Goal: Task Accomplishment & Management: Manage account settings

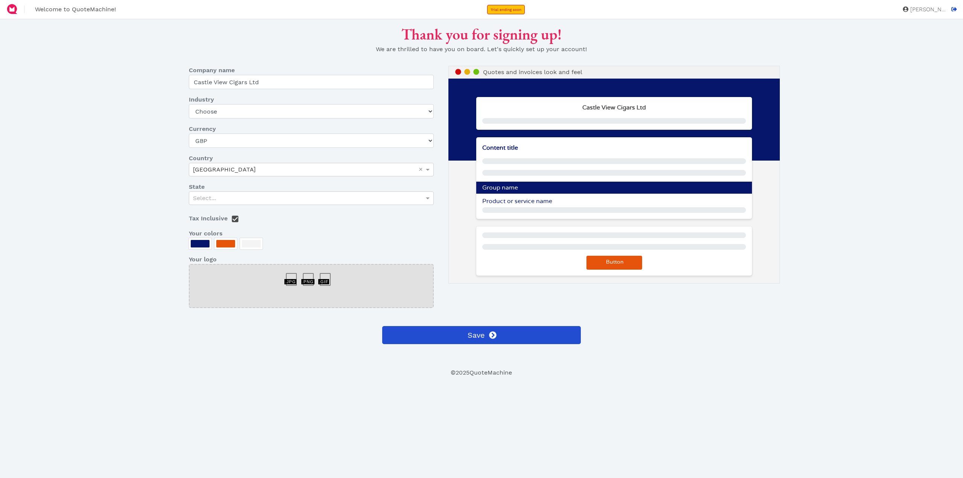
select select "GBP"
click at [323, 118] on select "Choose Art gallery Bike Books Construction (Not retail) Electronics Events Food…" at bounding box center [311, 111] width 245 height 14
select select "GBP"
click at [929, 10] on span "[PERSON_NAME]" at bounding box center [927, 10] width 38 height 6
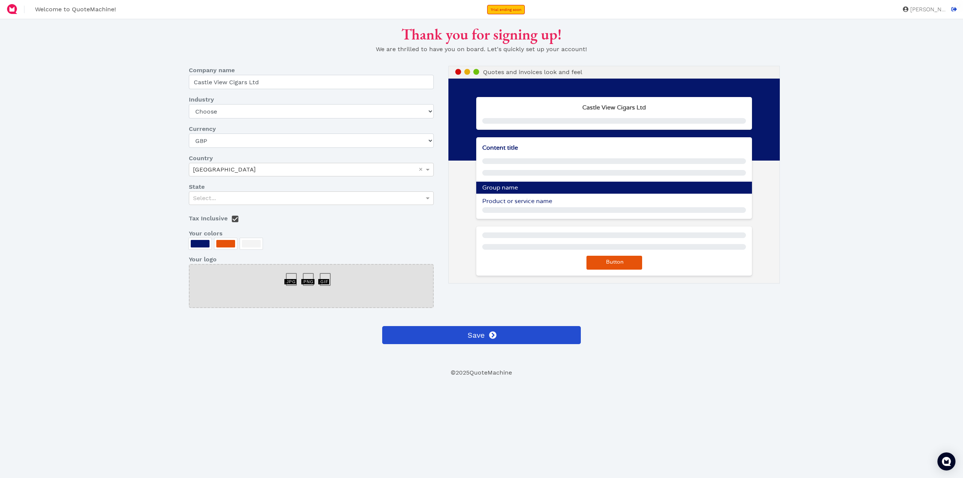
click at [908, 11] on icon at bounding box center [905, 9] width 6 height 6
click at [954, 12] on span at bounding box center [953, 9] width 8 height 6
select select "GBP"
click at [356, 118] on select "Choose Art gallery Bike Books Construction (Not retail) Electronics Events Food…" at bounding box center [311, 111] width 245 height 14
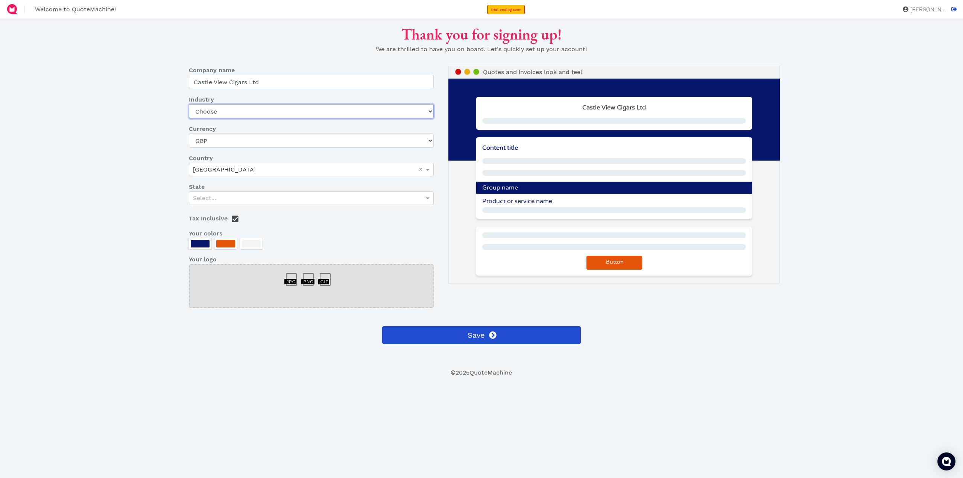
click at [295, 118] on select "Choose Art gallery Bike Books Construction (Not retail) Electronics Events Food…" at bounding box center [311, 111] width 245 height 14
select select "other-retail"
click at [190, 118] on select "Choose Art gallery Bike Books Construction (Not retail) Electronics Events Food…" at bounding box center [311, 111] width 245 height 14
click at [249, 205] on div "Select..." at bounding box center [311, 198] width 244 height 13
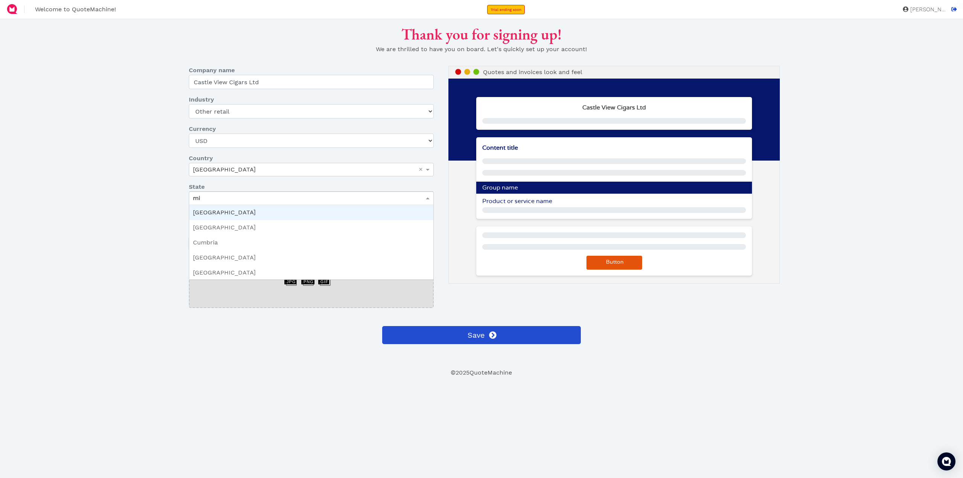
type input "mid"
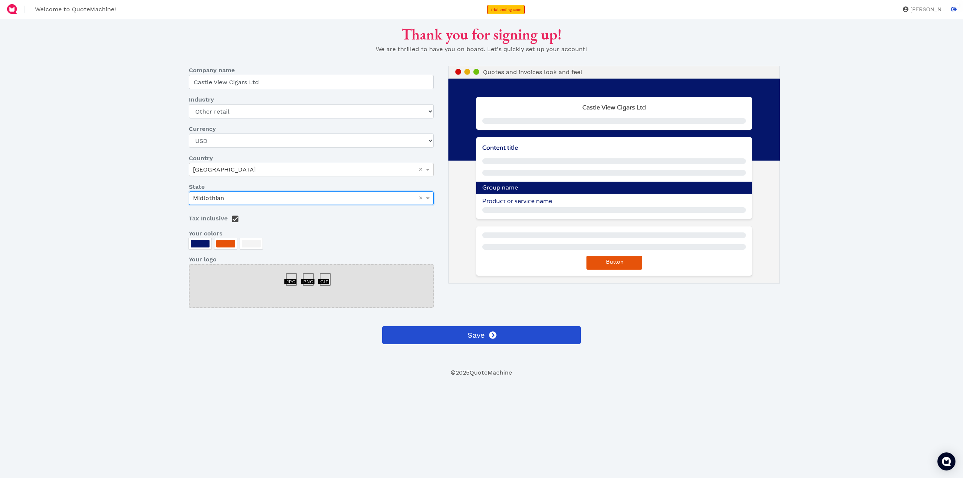
click at [203, 247] on div at bounding box center [200, 244] width 19 height 8
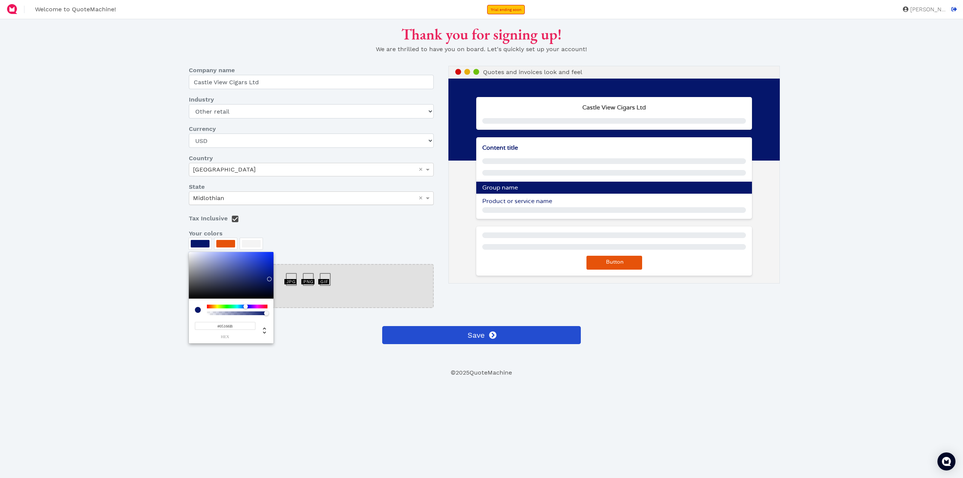
click at [315, 283] on div at bounding box center [481, 239] width 963 height 478
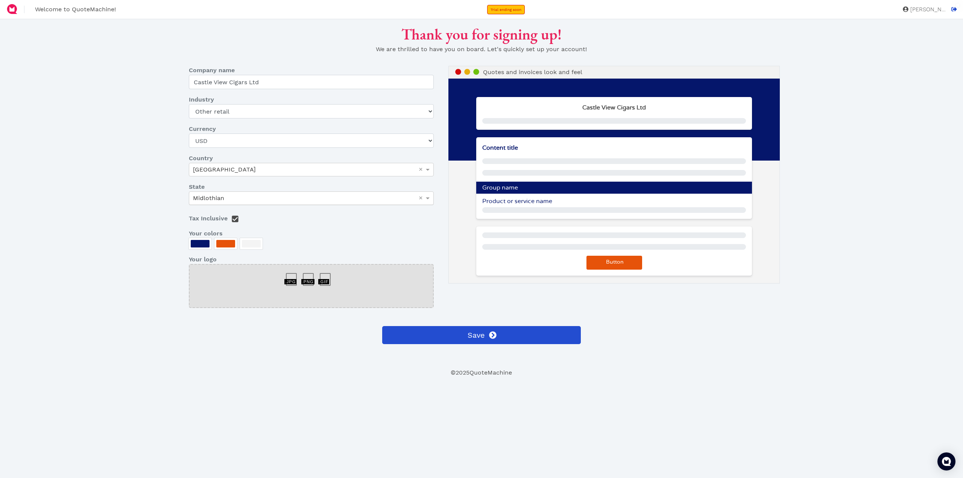
click at [624, 192] on div "Content title Group name Product or service name" at bounding box center [614, 178] width 276 height 82
click at [488, 344] on button "Save" at bounding box center [481, 335] width 199 height 18
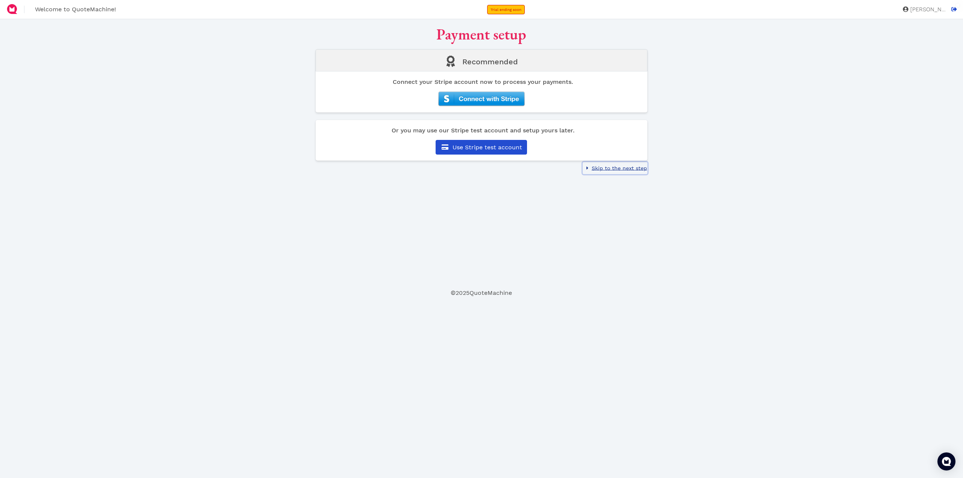
click at [622, 171] on span "Skip to the next step" at bounding box center [618, 168] width 56 height 6
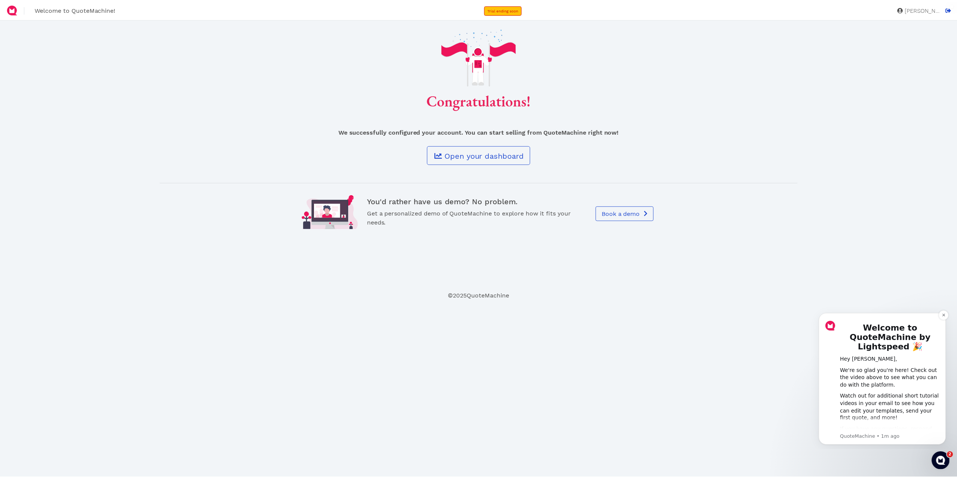
scroll to position [61, 0]
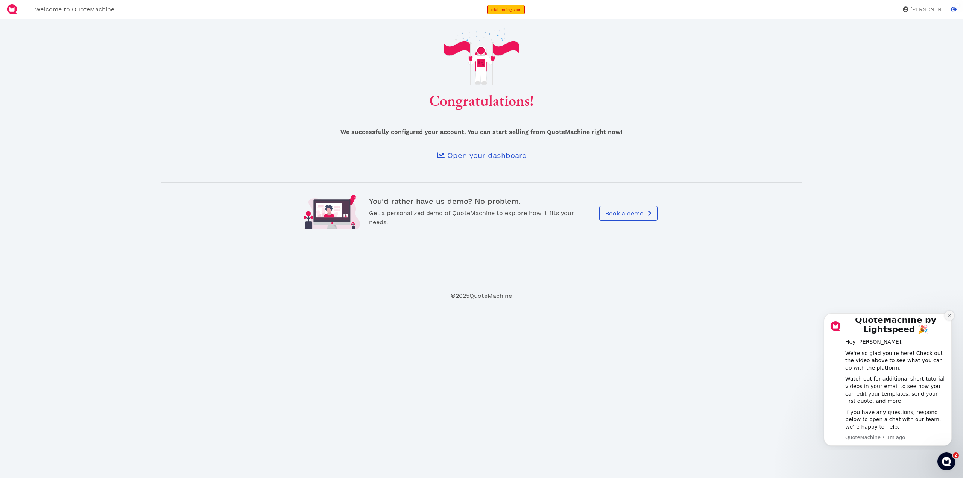
click at [949, 314] on icon "Dismiss notification" at bounding box center [949, 315] width 4 height 4
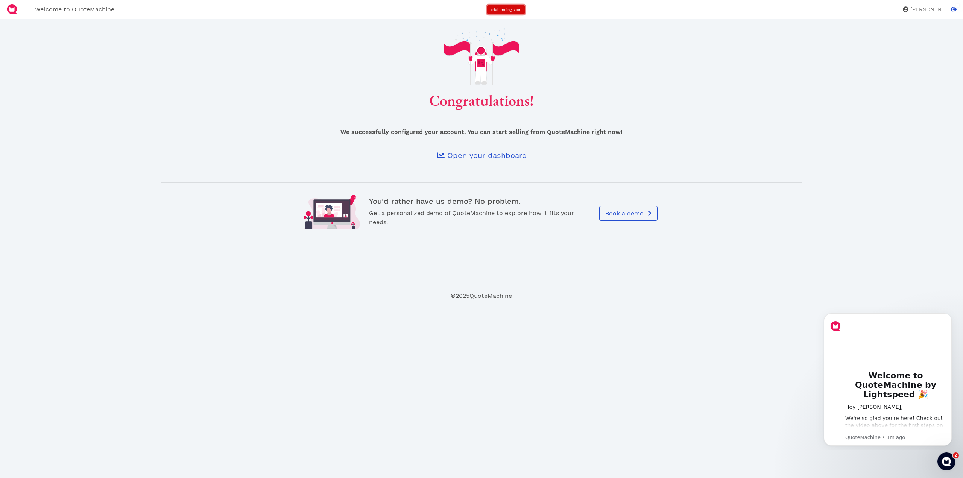
click at [521, 9] on span "Trial ending soon" at bounding box center [505, 10] width 31 height 4
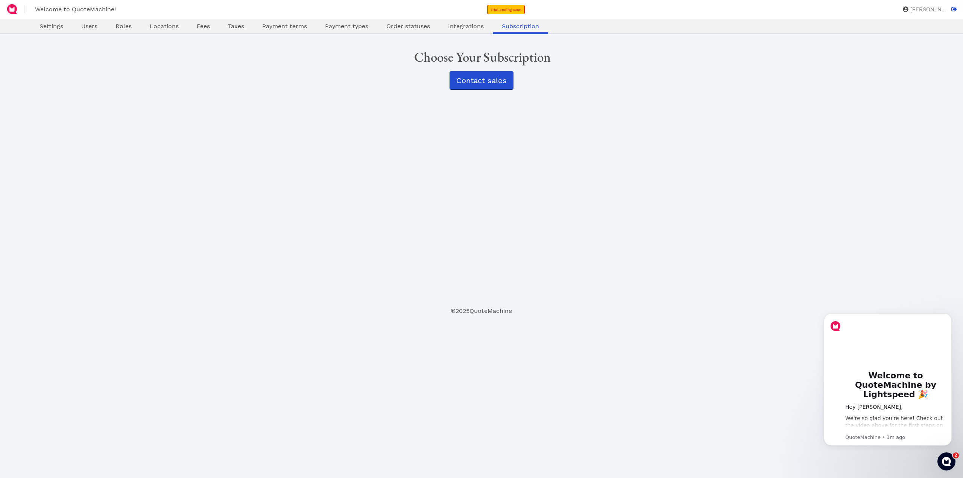
click at [502, 203] on div "Oops! × Settings Users Roles Locations Fees Taxes Payment terms Payment types O…" at bounding box center [481, 174] width 784 height 263
click at [495, 131] on div "Oops! × Settings Users Roles Locations Fees Taxes Payment terms Payment types O…" at bounding box center [481, 174] width 784 height 263
click at [368, 30] on span "Payment types" at bounding box center [346, 26] width 43 height 7
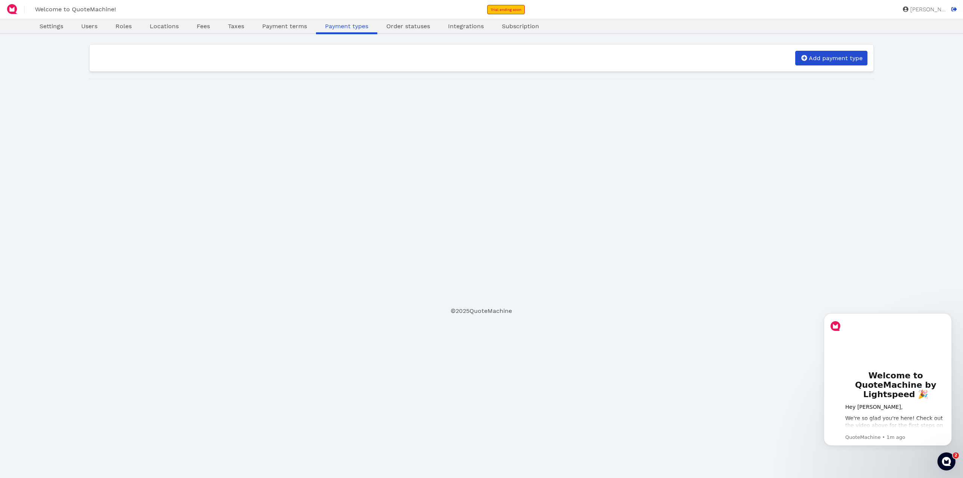
click at [439, 32] on div "Order statuses" at bounding box center [408, 27] width 62 height 11
click at [430, 30] on span "Order statuses" at bounding box center [408, 26] width 44 height 7
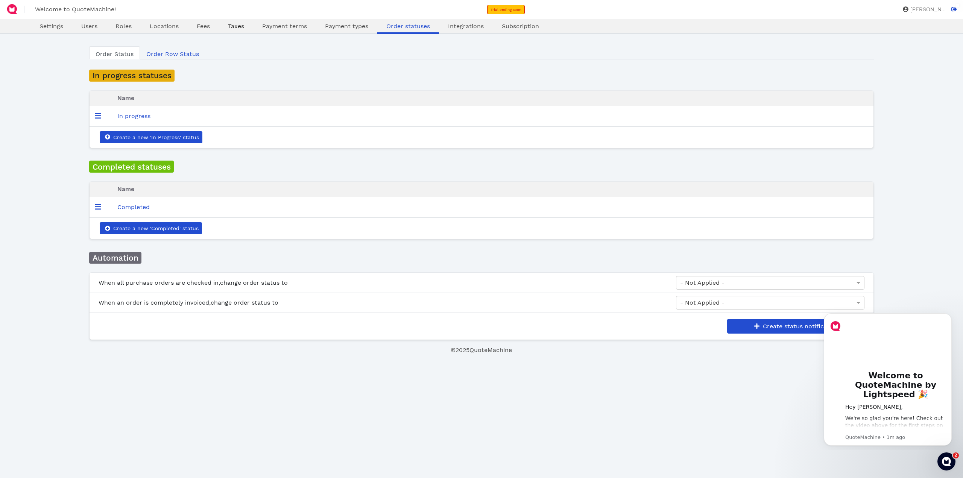
click at [244, 30] on span "Taxes" at bounding box center [236, 26] width 16 height 7
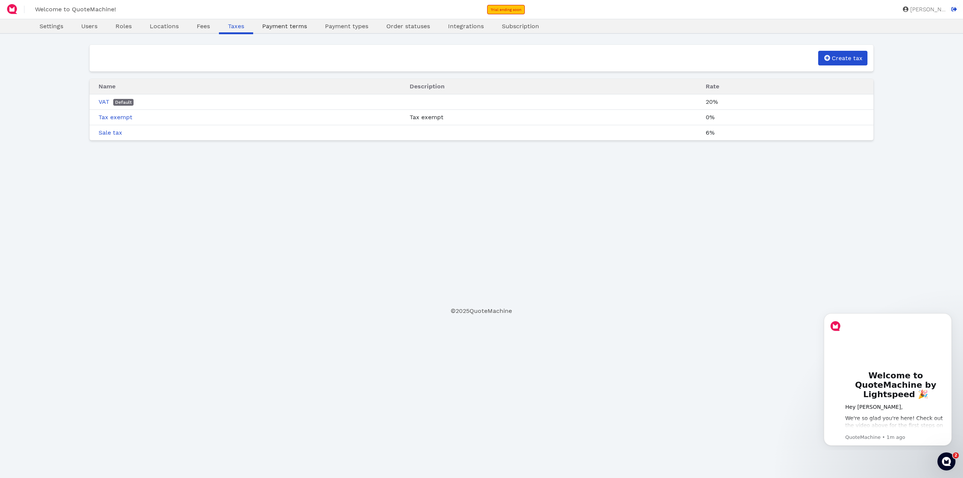
click at [307, 30] on span "Payment terms" at bounding box center [284, 26] width 45 height 7
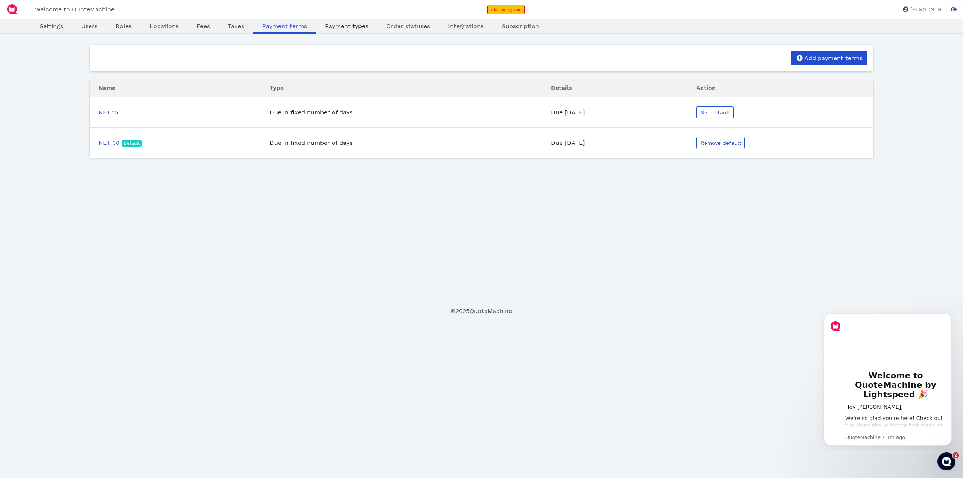
click at [377, 31] on link "Payment types" at bounding box center [346, 26] width 61 height 9
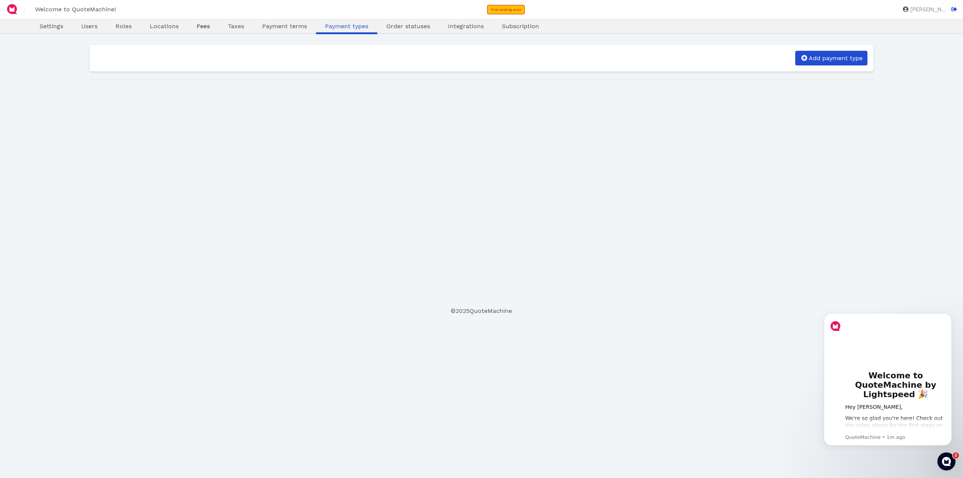
click at [210, 30] on span "Fees" at bounding box center [203, 26] width 13 height 7
click at [179, 30] on span "Locations" at bounding box center [164, 26] width 29 height 7
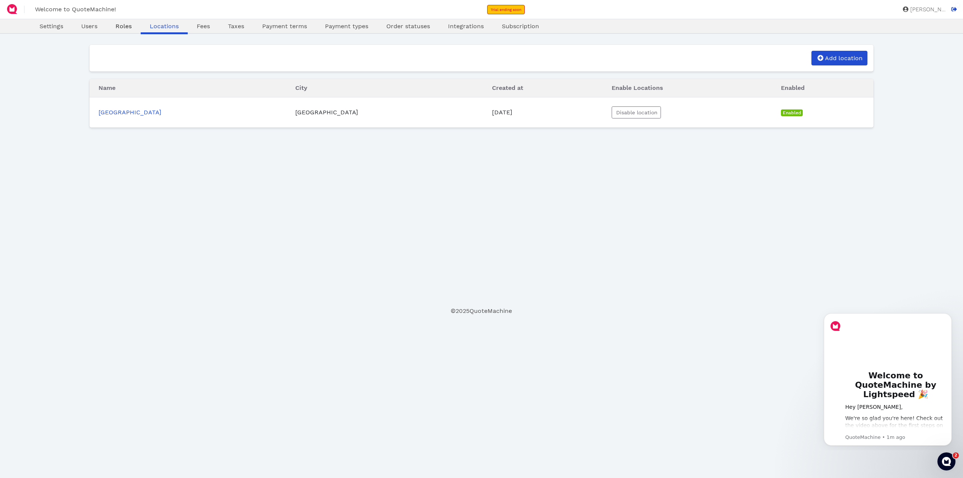
click at [127, 31] on link "Roles" at bounding box center [123, 26] width 34 height 9
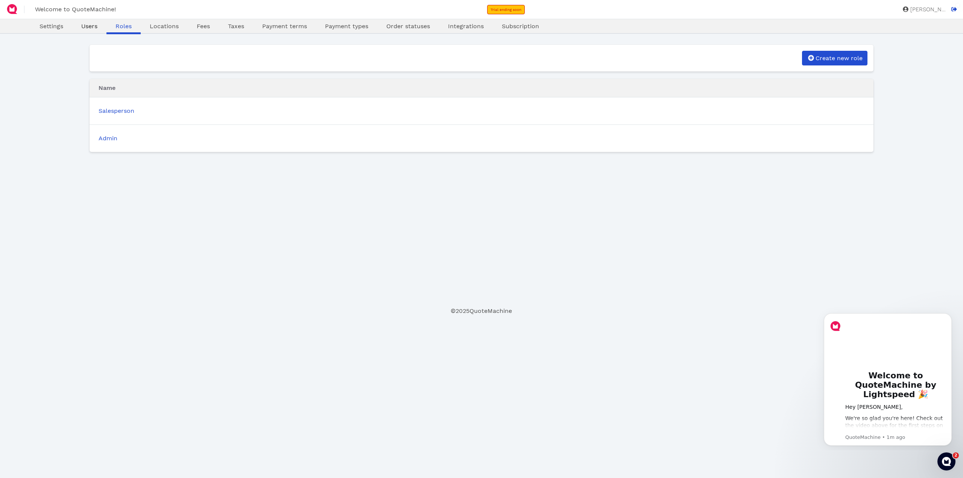
click at [94, 31] on link "Users" at bounding box center [89, 26] width 34 height 9
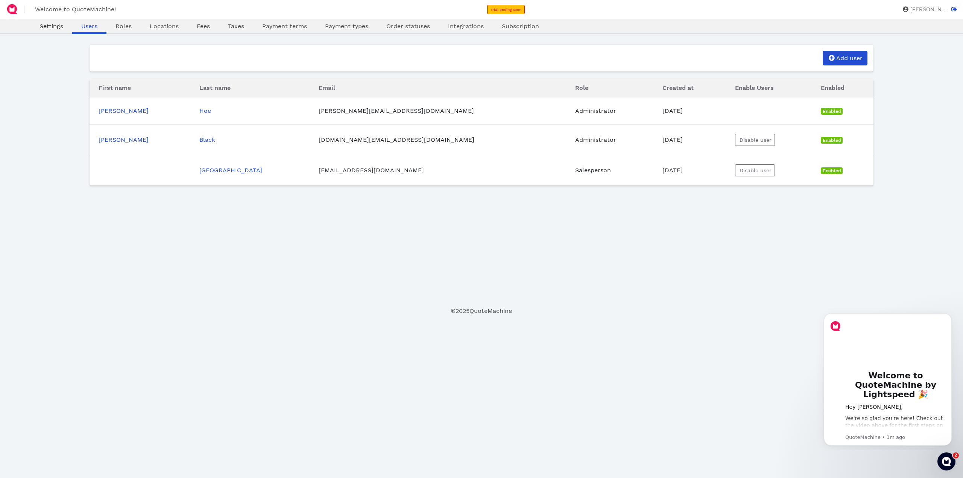
click at [61, 30] on span "Settings" at bounding box center [51, 26] width 24 height 7
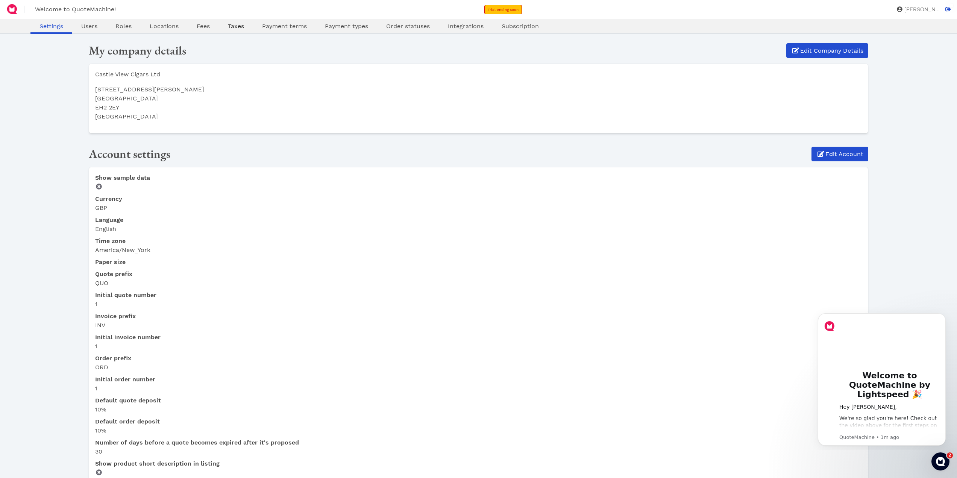
click at [244, 30] on span "Taxes" at bounding box center [236, 26] width 16 height 7
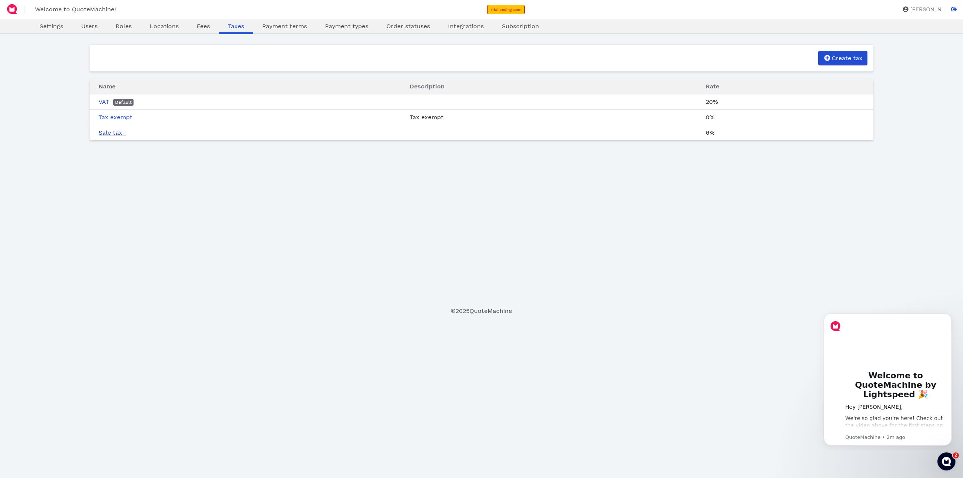
click at [126, 136] on link "Sale tax" at bounding box center [112, 132] width 27 height 7
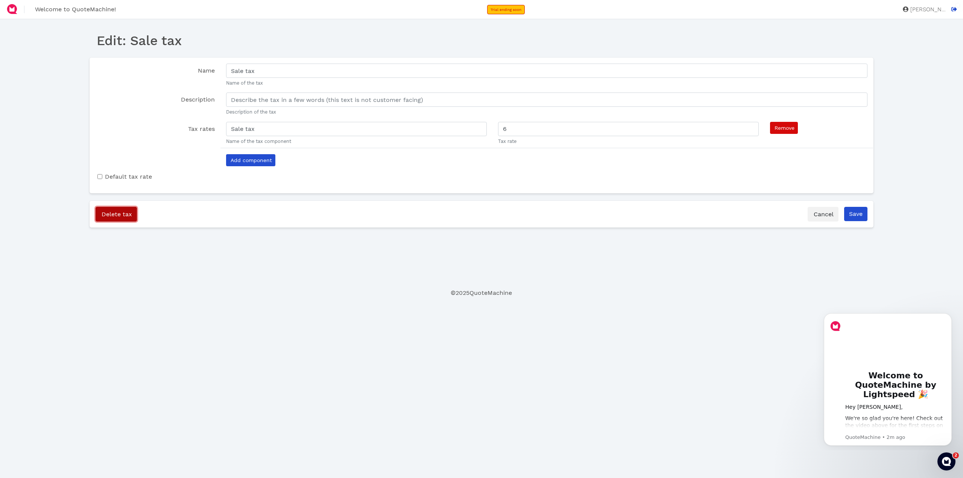
click at [128, 218] on span "Delete tax" at bounding box center [116, 214] width 32 height 7
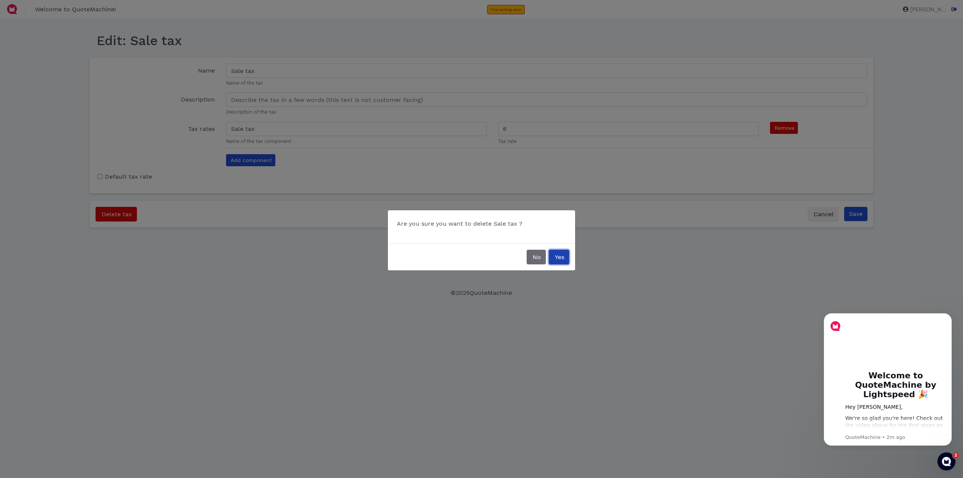
click at [555, 255] on span "Yes" at bounding box center [558, 256] width 11 height 7
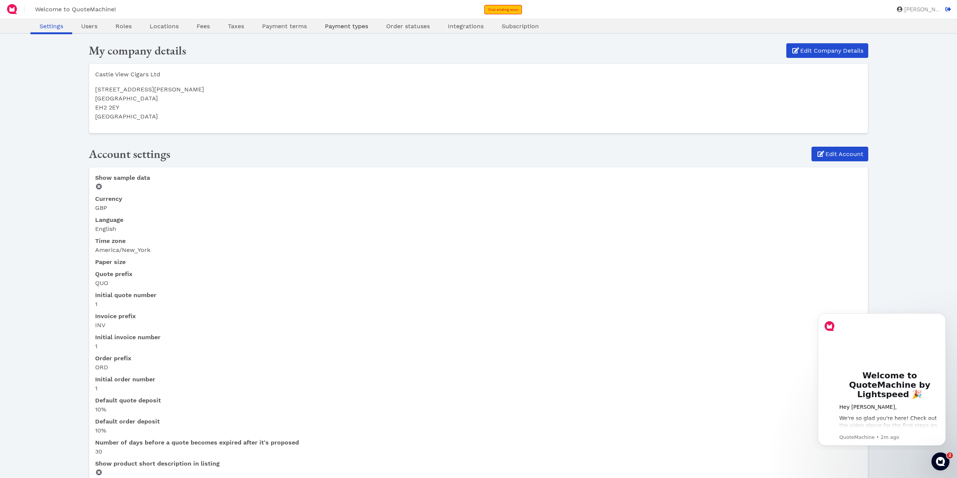
click at [368, 30] on span "Payment types" at bounding box center [346, 26] width 43 height 7
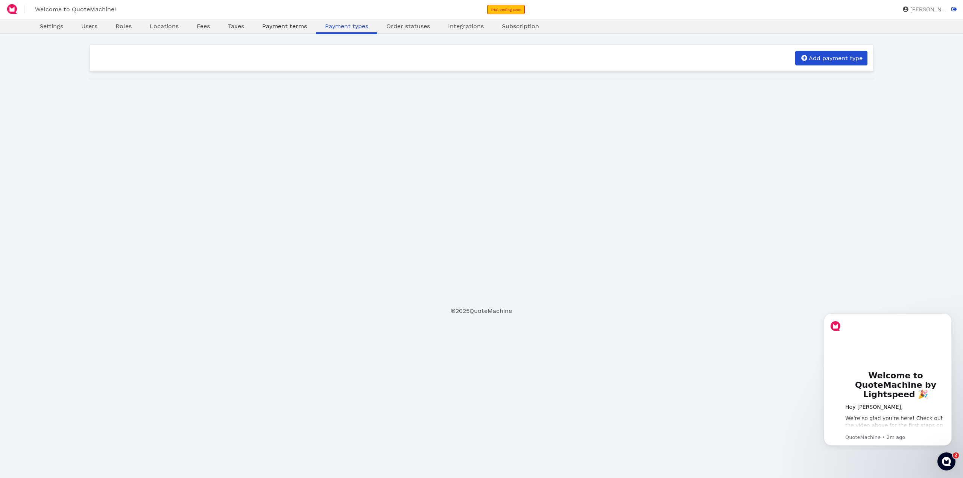
click at [307, 30] on span "Payment terms" at bounding box center [284, 26] width 45 height 7
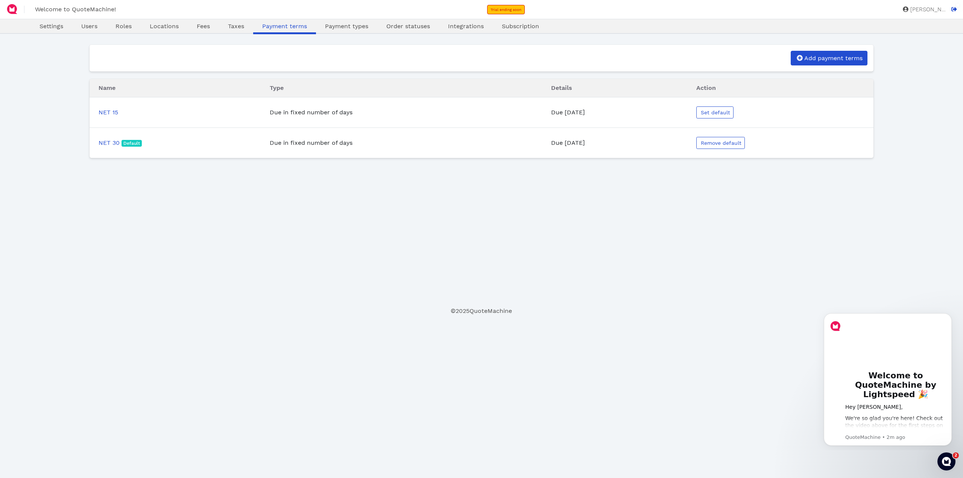
click at [925, 6] on span "[PERSON_NAME] JH" at bounding box center [922, 9] width 47 height 7
click at [952, 9] on icon at bounding box center [954, 9] width 6 height 4
